Goal: Information Seeking & Learning: Find specific fact

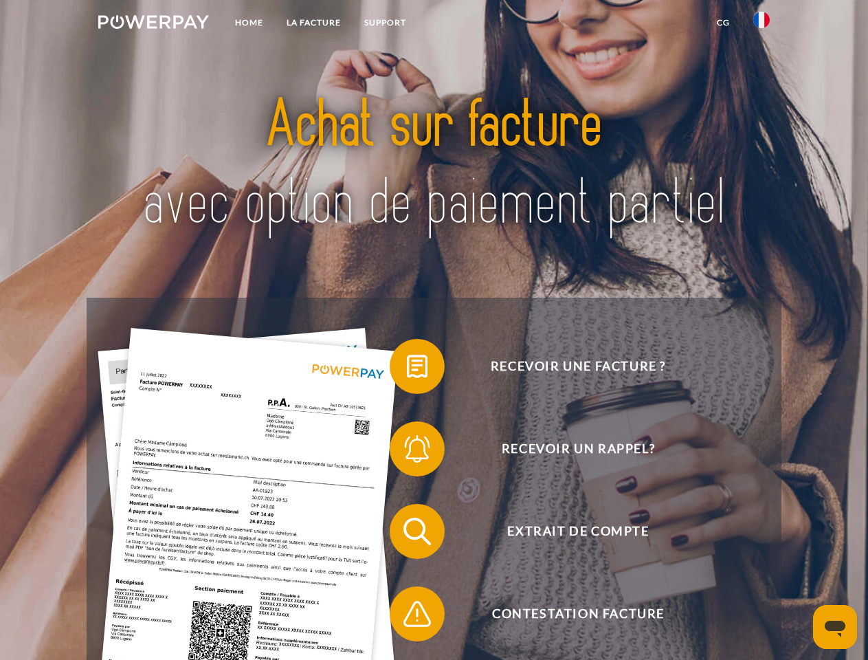
click at [153, 24] on img at bounding box center [153, 22] width 111 height 14
click at [762, 24] on img at bounding box center [762, 20] width 17 height 17
click at [723, 23] on link "CG" at bounding box center [723, 22] width 36 height 25
click at [407, 369] on span at bounding box center [396, 366] width 69 height 69
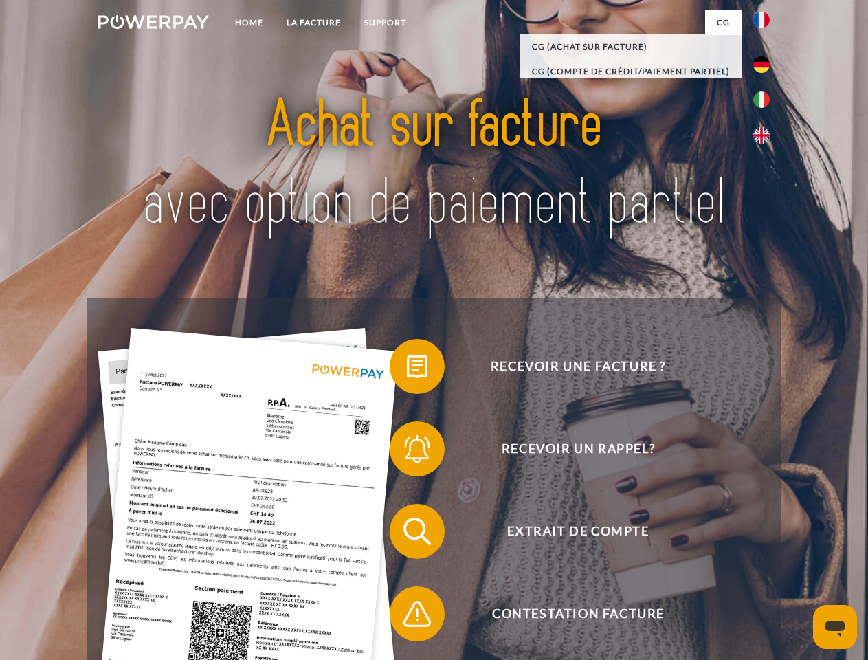
click at [407, 452] on div "Recevoir une facture ? Recevoir un rappel? Extrait de compte retour" at bounding box center [434, 573] width 694 height 550
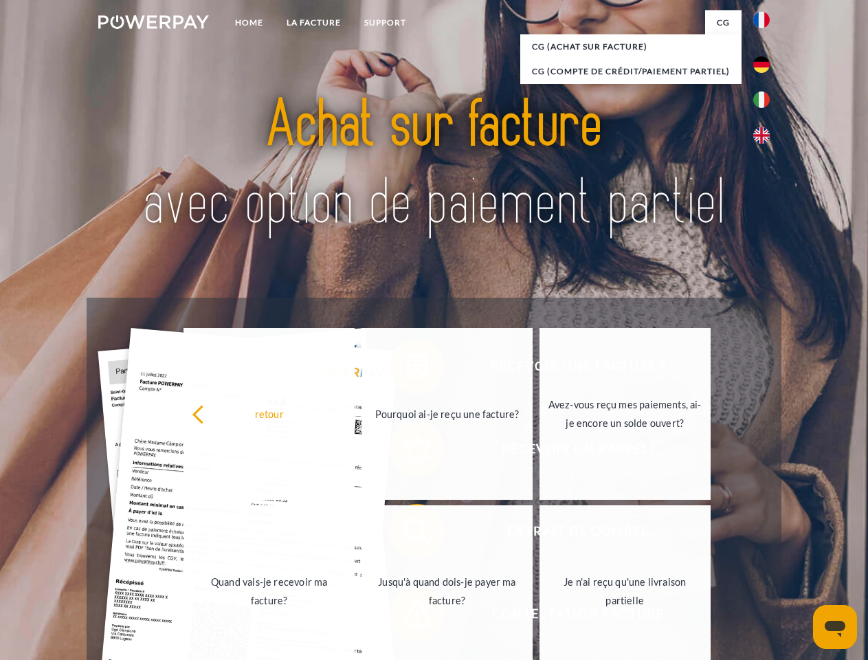
click at [407, 534] on link "Jusqu'à quand dois-je payer ma facture?" at bounding box center [447, 591] width 171 height 172
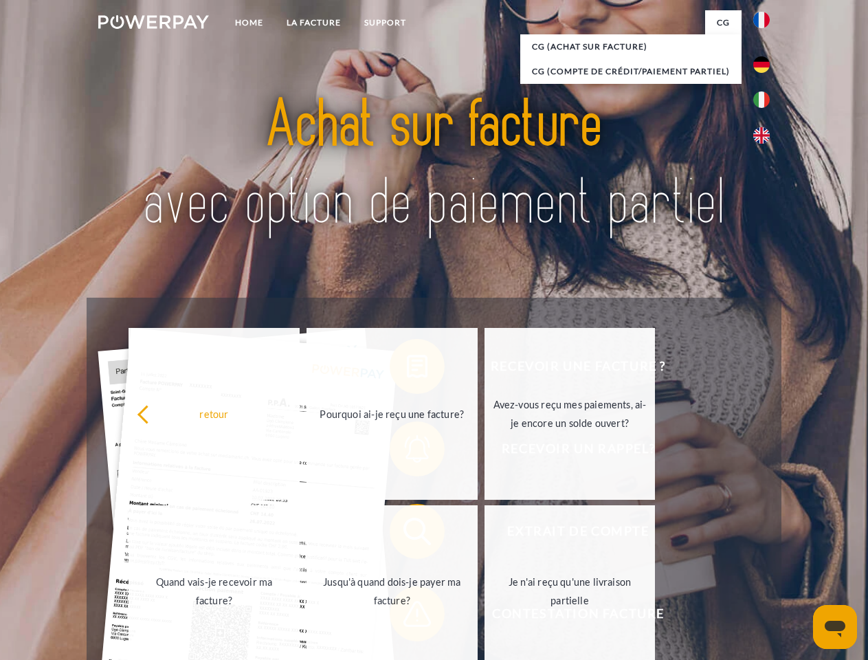
click at [407, 617] on span at bounding box center [396, 614] width 69 height 69
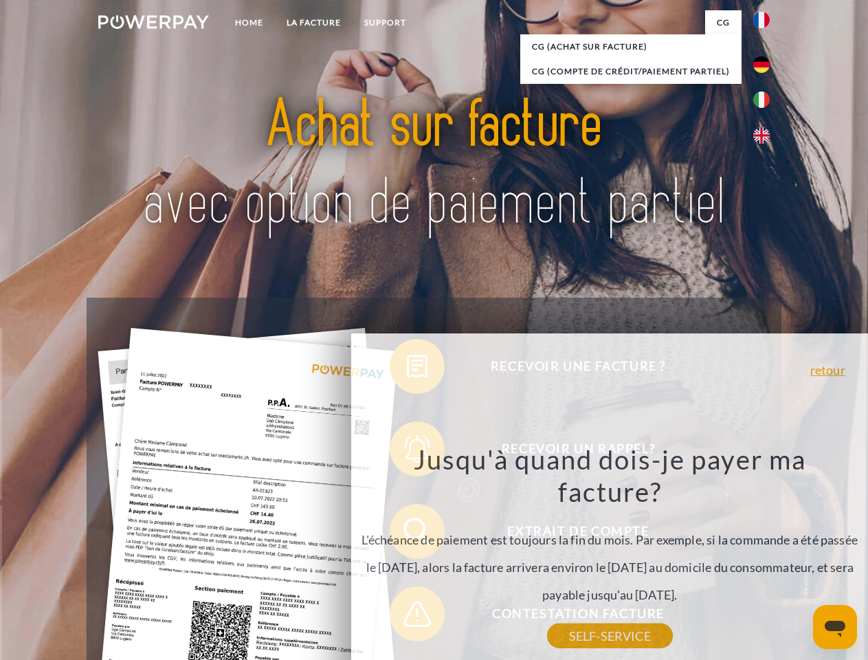
click at [835, 627] on icon "Ouvrir la fenêtre de messagerie" at bounding box center [835, 629] width 21 height 17
